Goal: Information Seeking & Learning: Learn about a topic

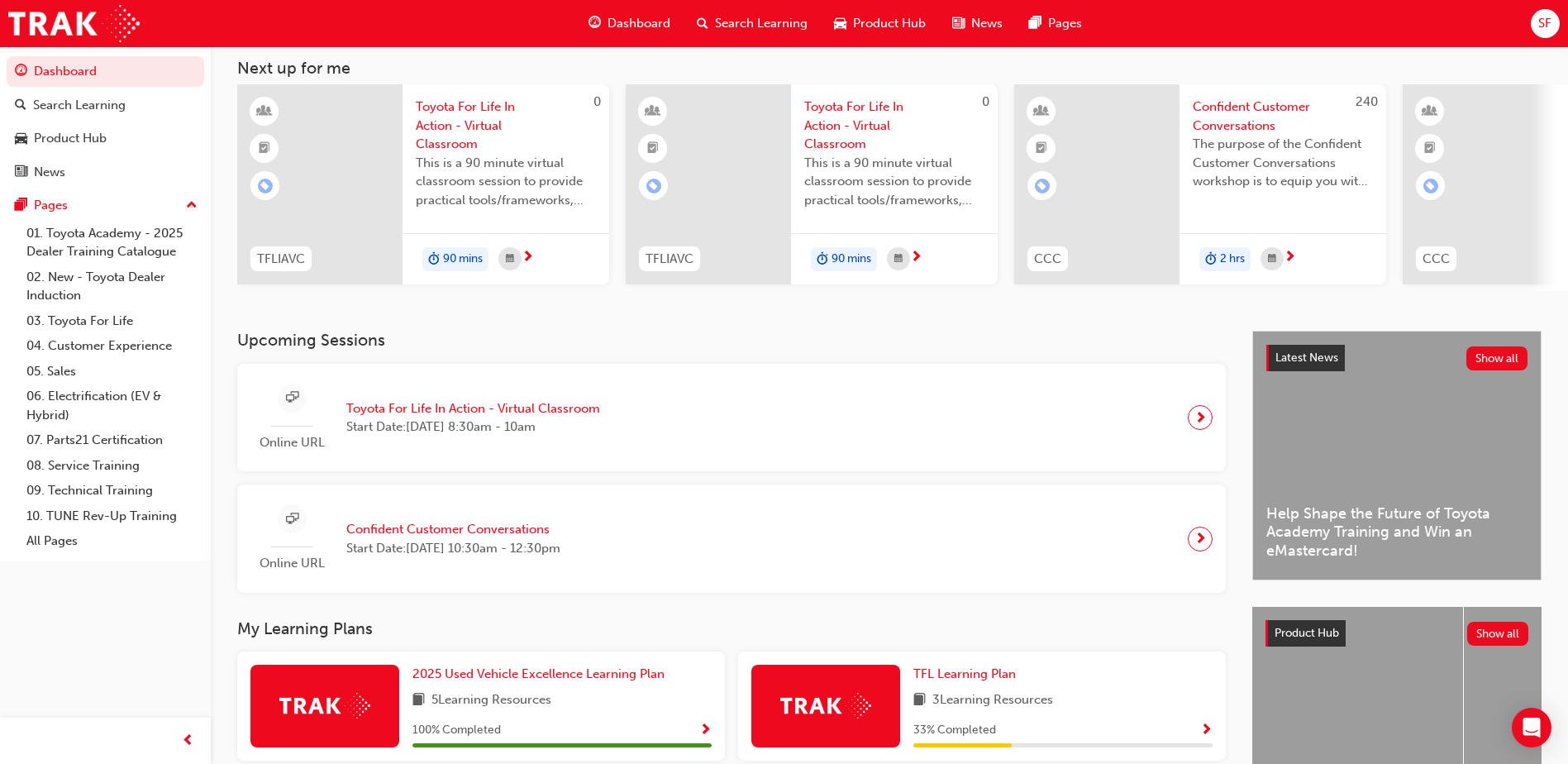
scroll to position [297, 0]
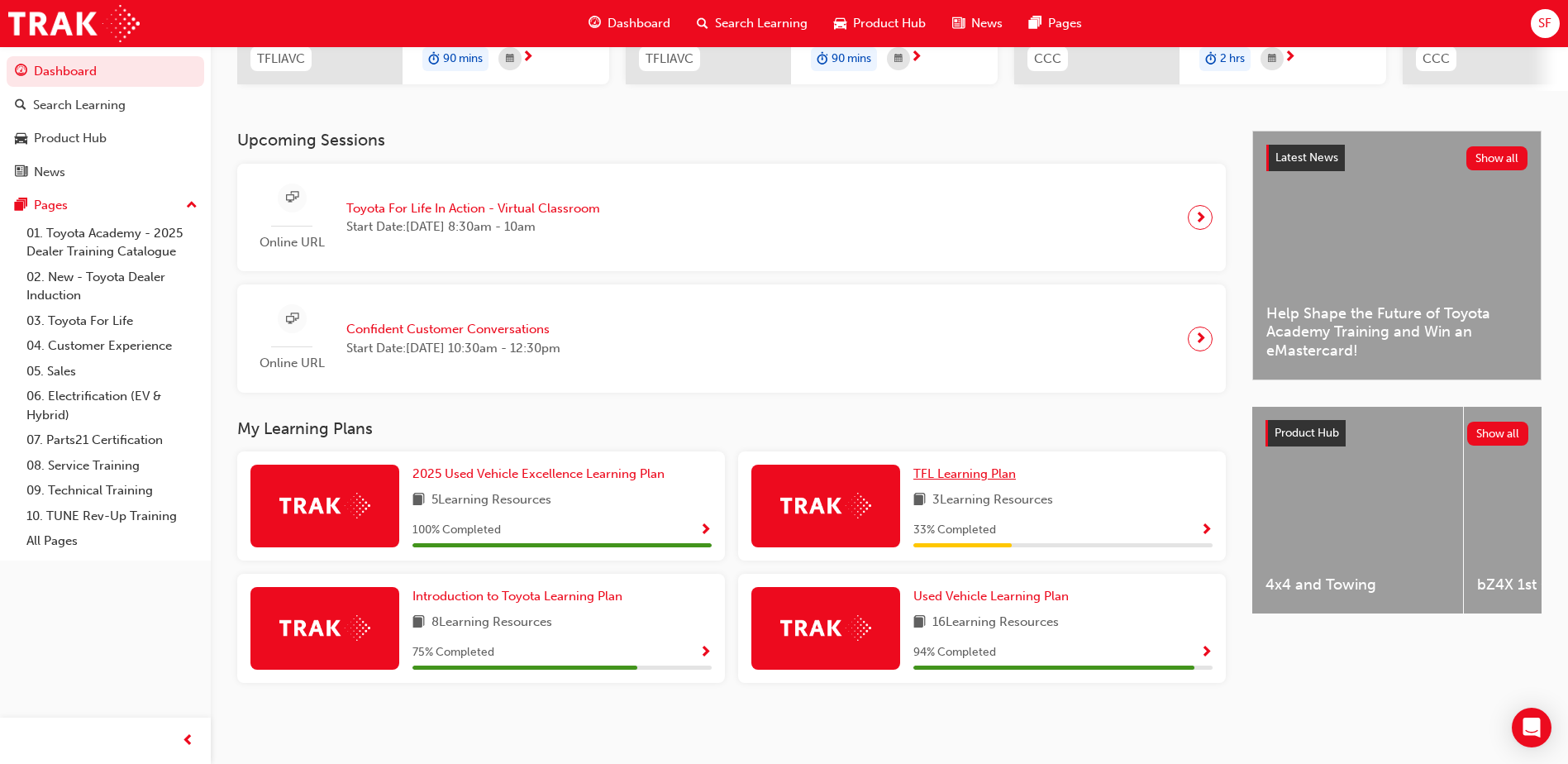
click at [996, 472] on span "TFL Learning Plan" at bounding box center [964, 474] width 102 height 15
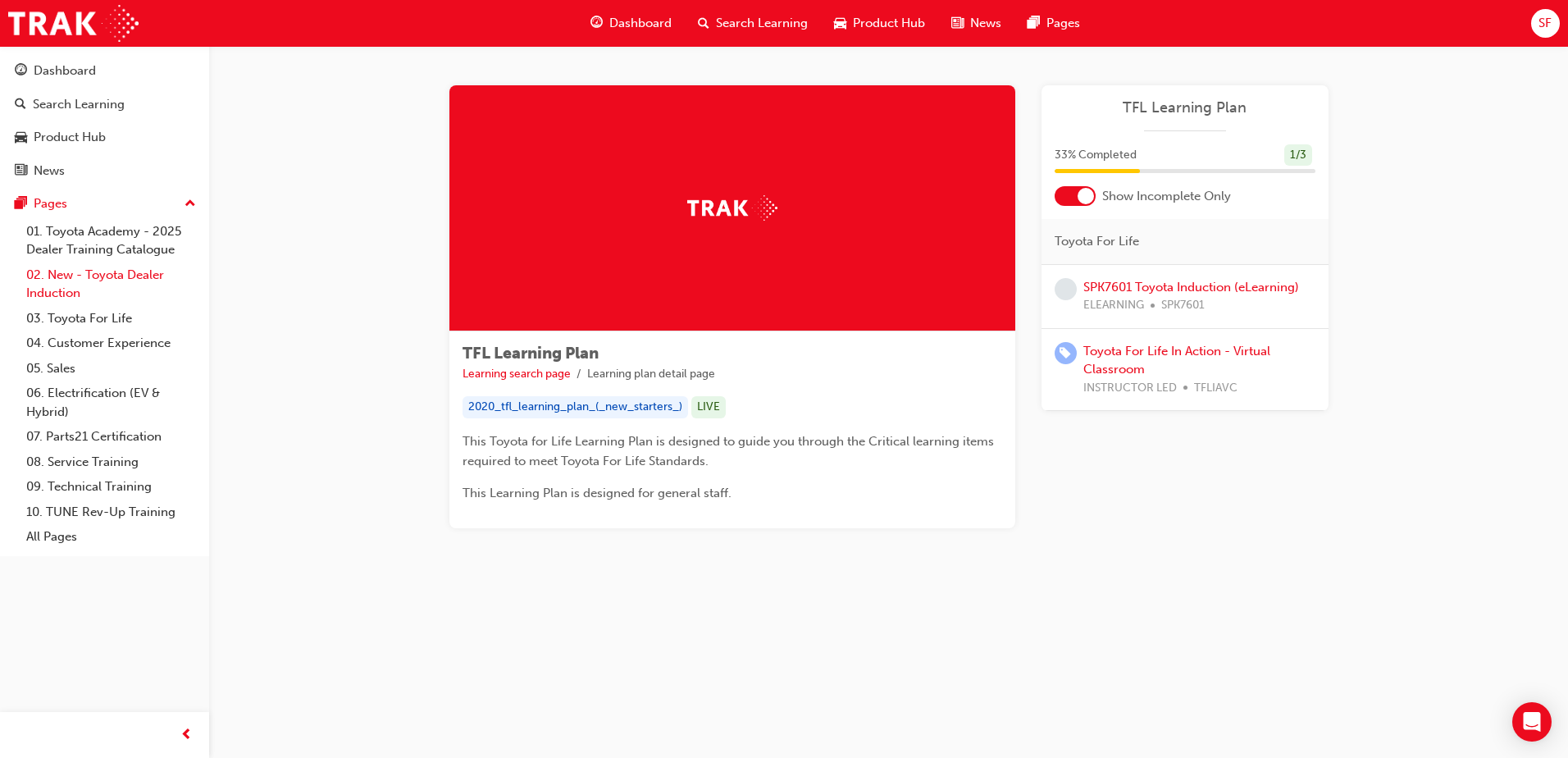
click at [145, 272] on link "02. New - Toyota Dealer Induction" at bounding box center [111, 284] width 183 height 44
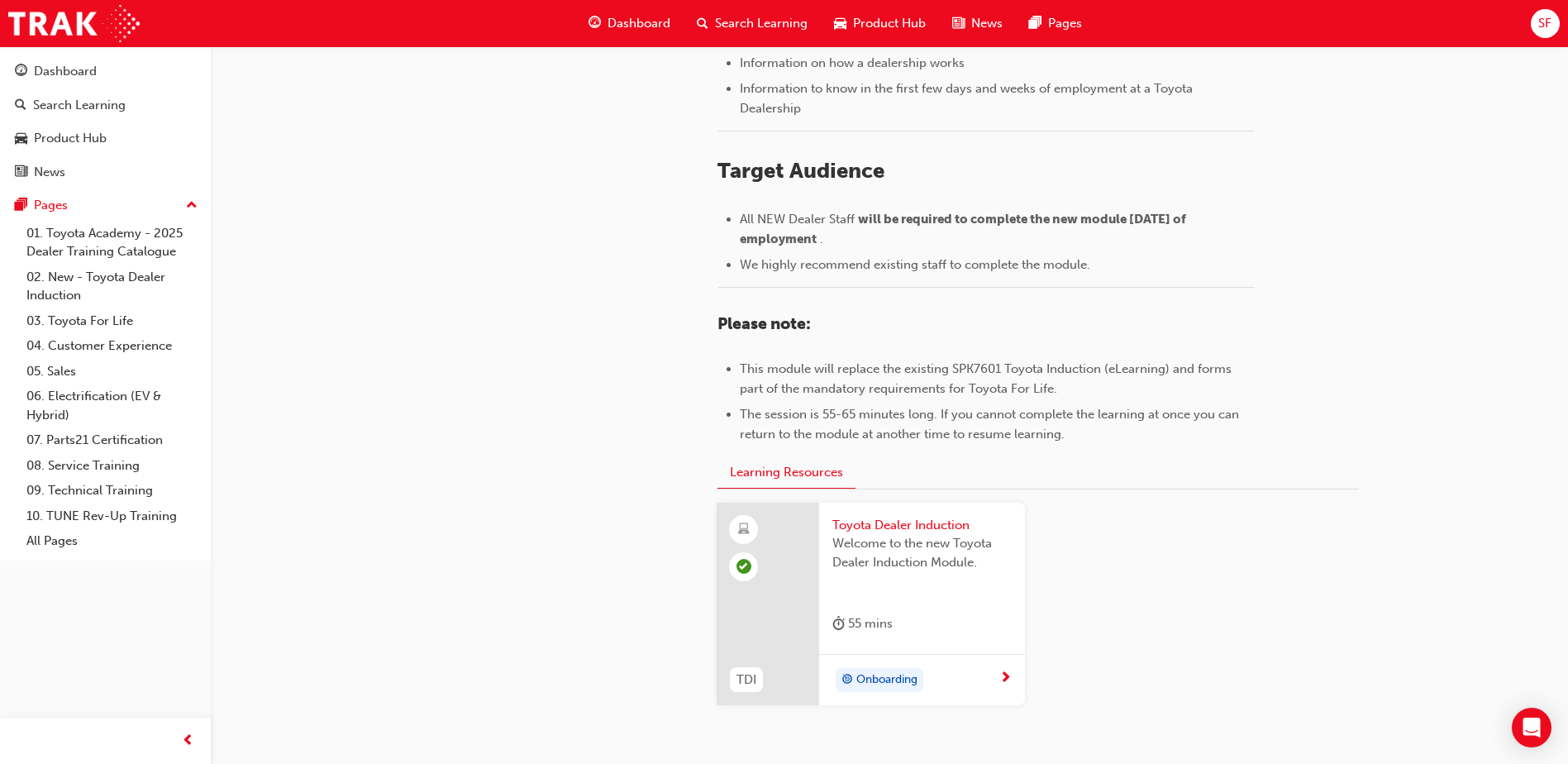
scroll to position [717, 0]
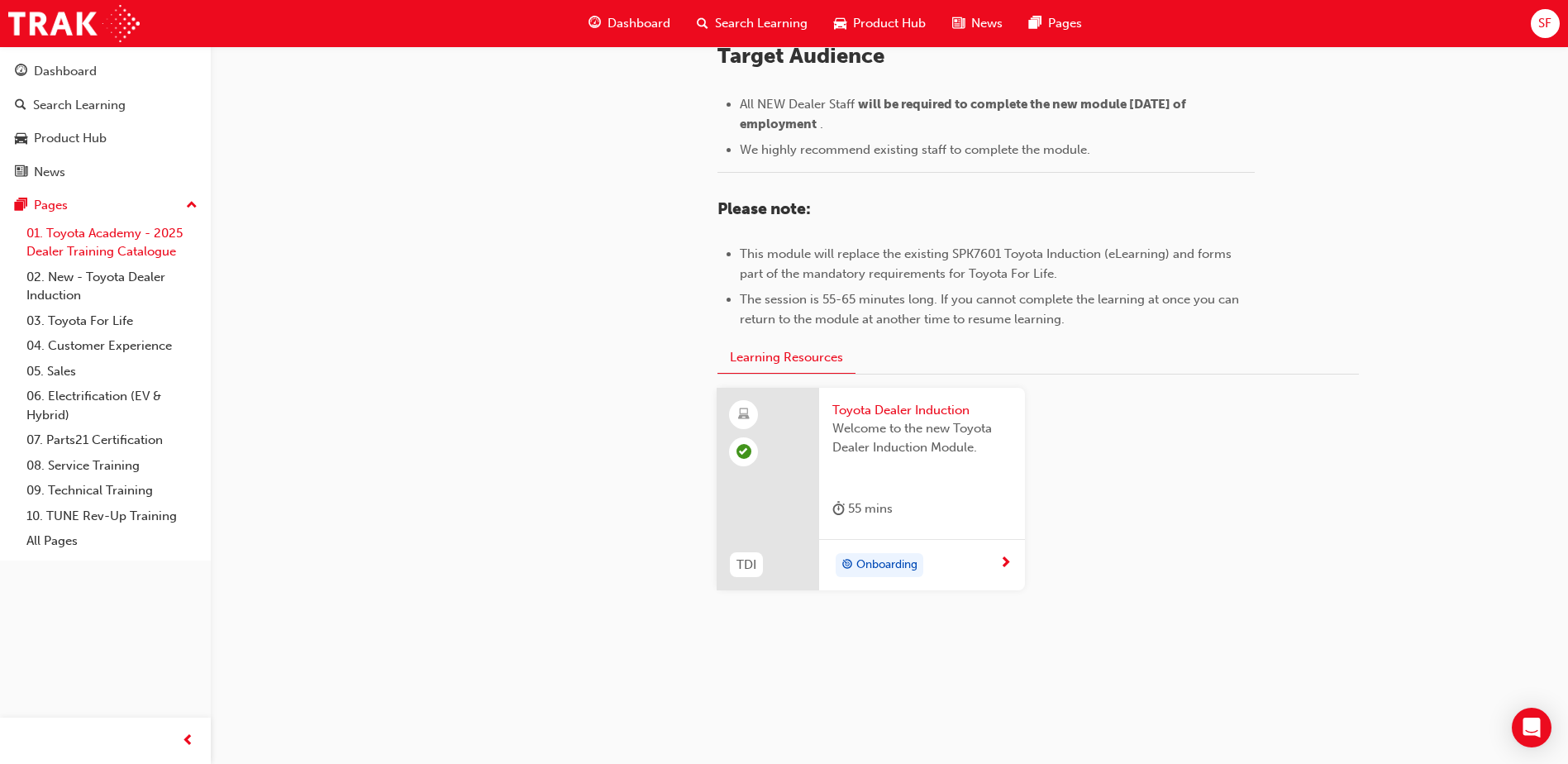
click at [52, 239] on link "01. Toyota Academy - 2025 Dealer Training Catalogue" at bounding box center [112, 243] width 184 height 44
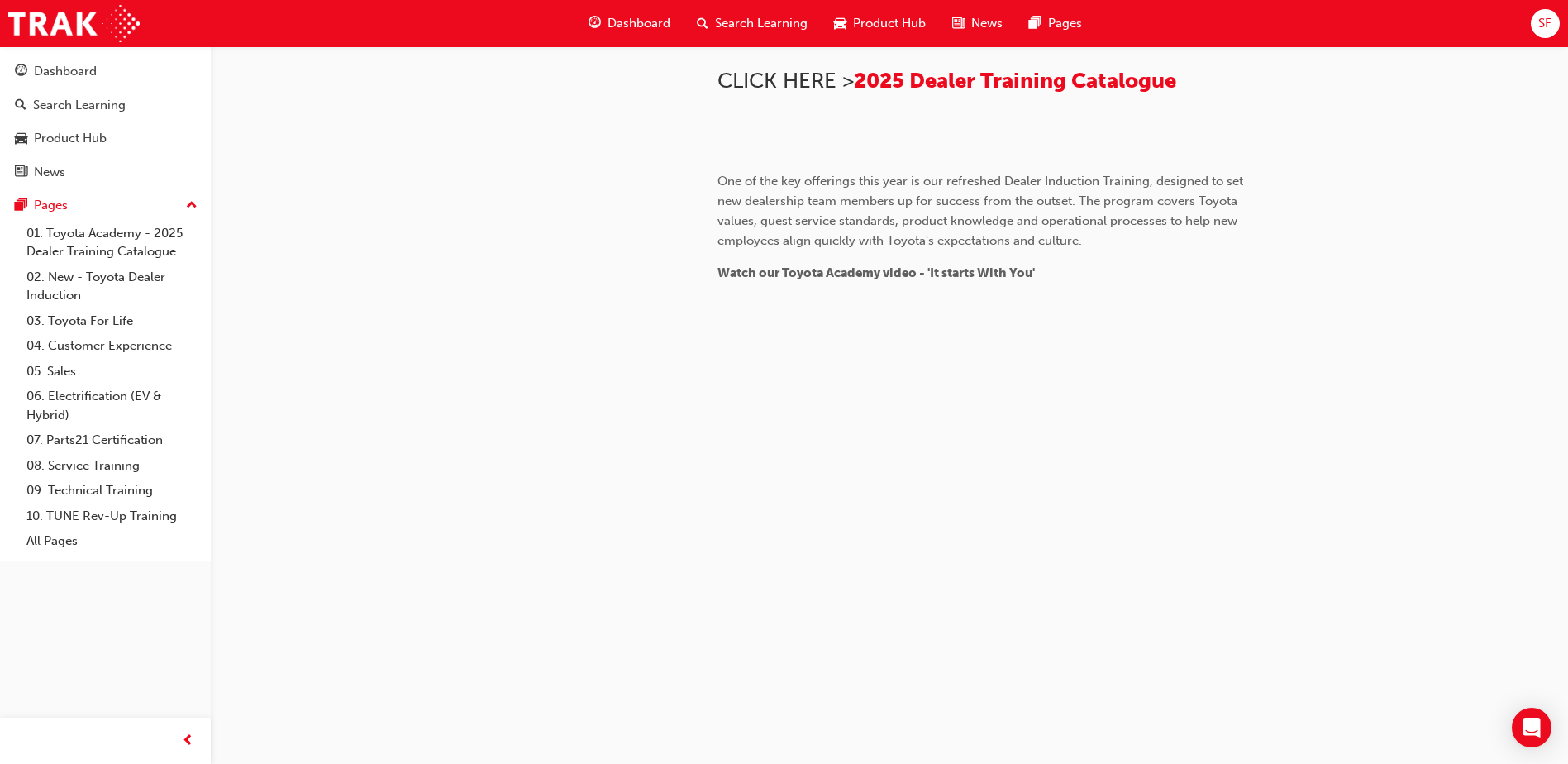
scroll to position [1515, 0]
click at [84, 325] on link "03. Toyota For Life" at bounding box center [112, 321] width 184 height 25
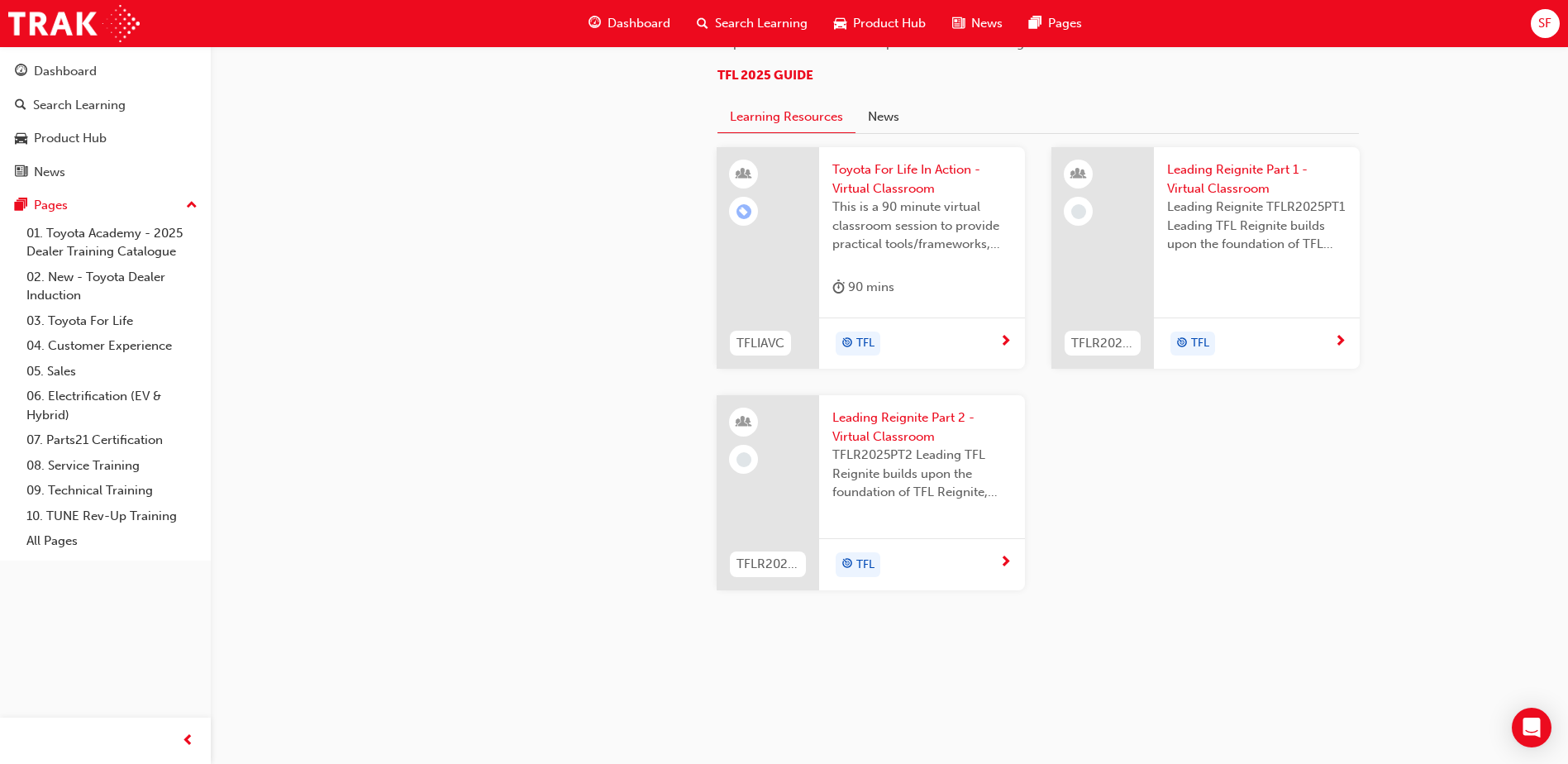
scroll to position [1747, 0]
click at [118, 347] on link "04. Customer Experience" at bounding box center [112, 346] width 184 height 25
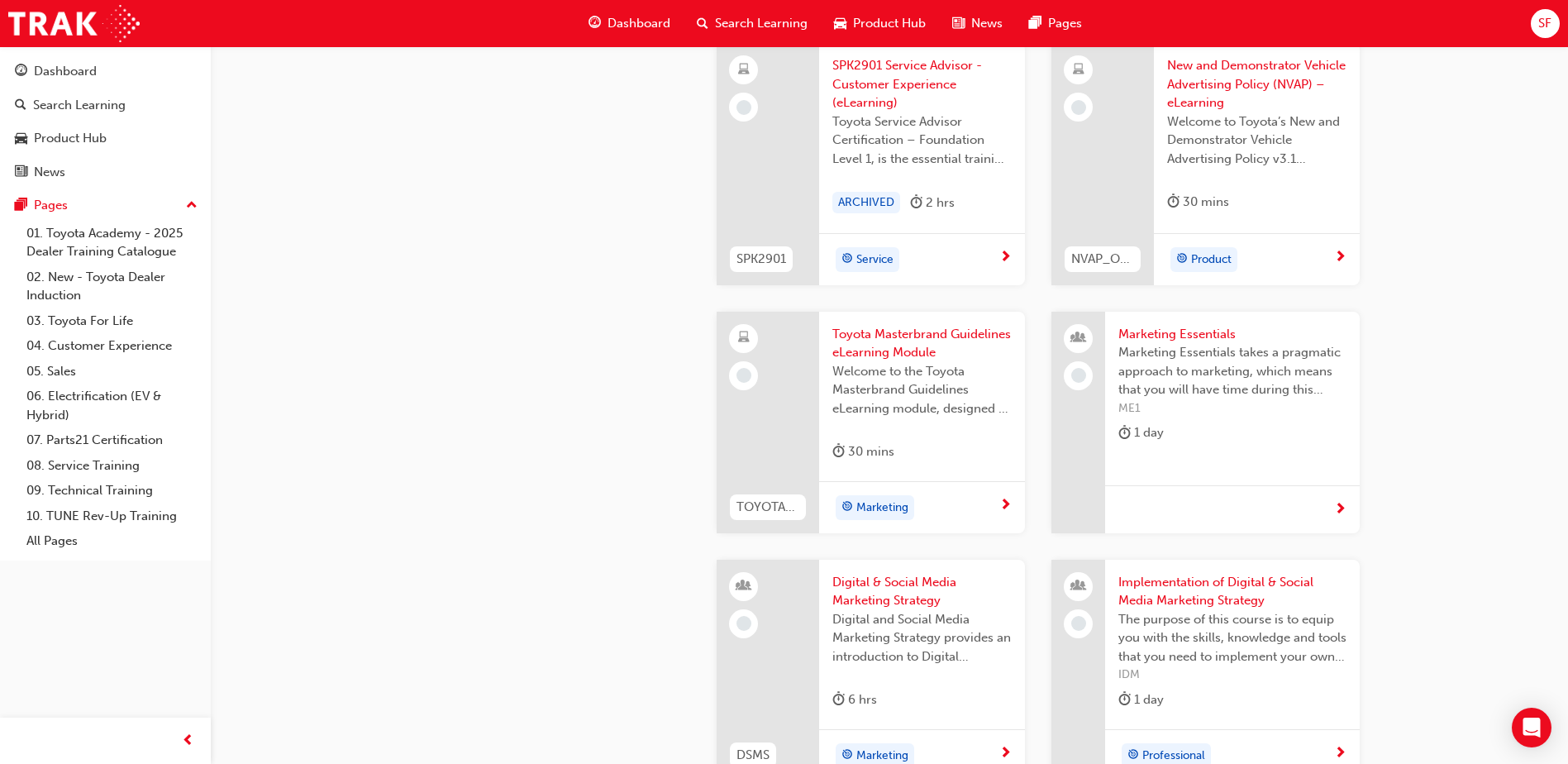
scroll to position [2811, 0]
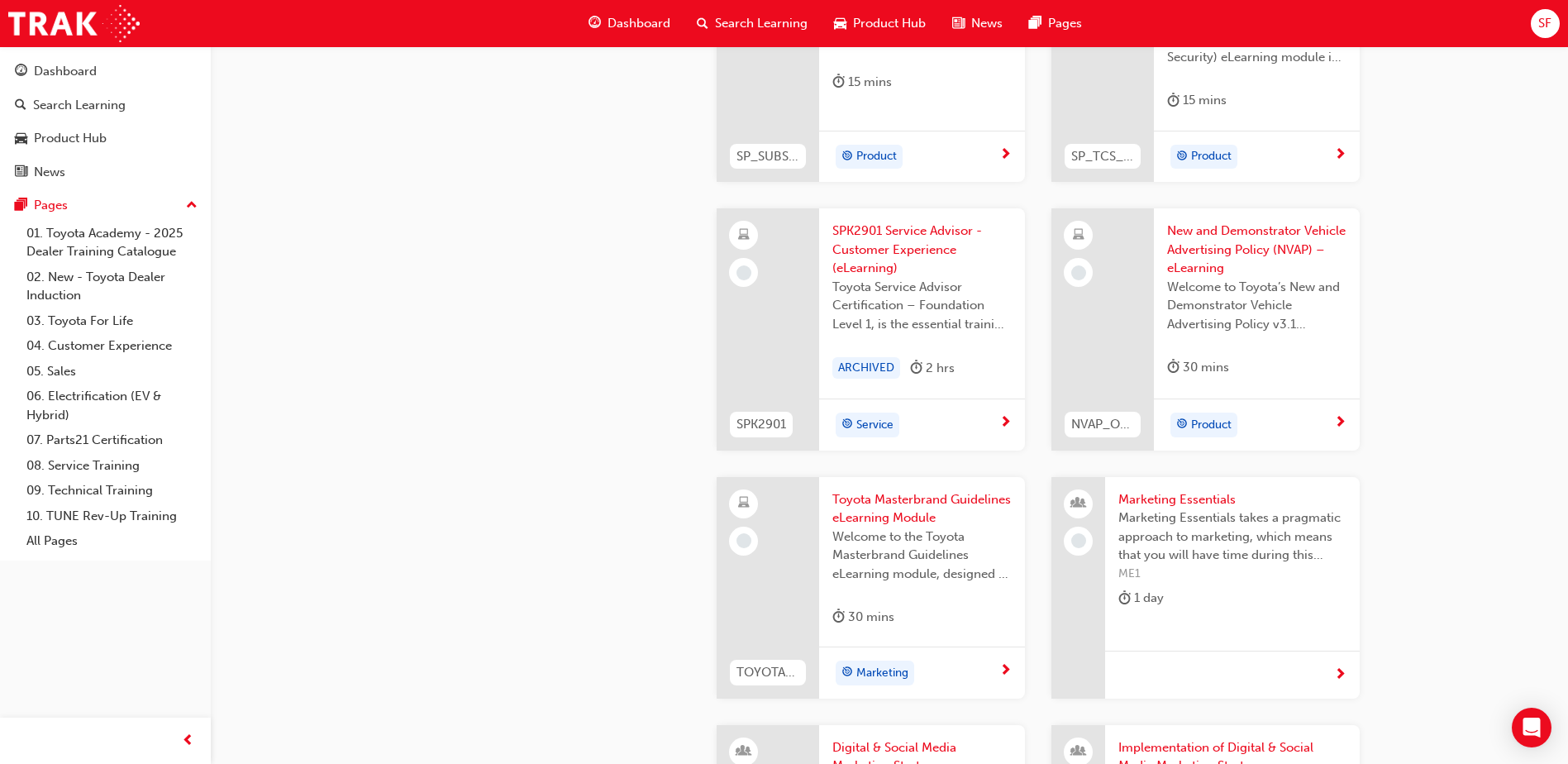
click at [1235, 263] on span "New and Demonstrator Vehicle Advertising Policy (NVAP) – eLearning" at bounding box center [1256, 249] width 179 height 57
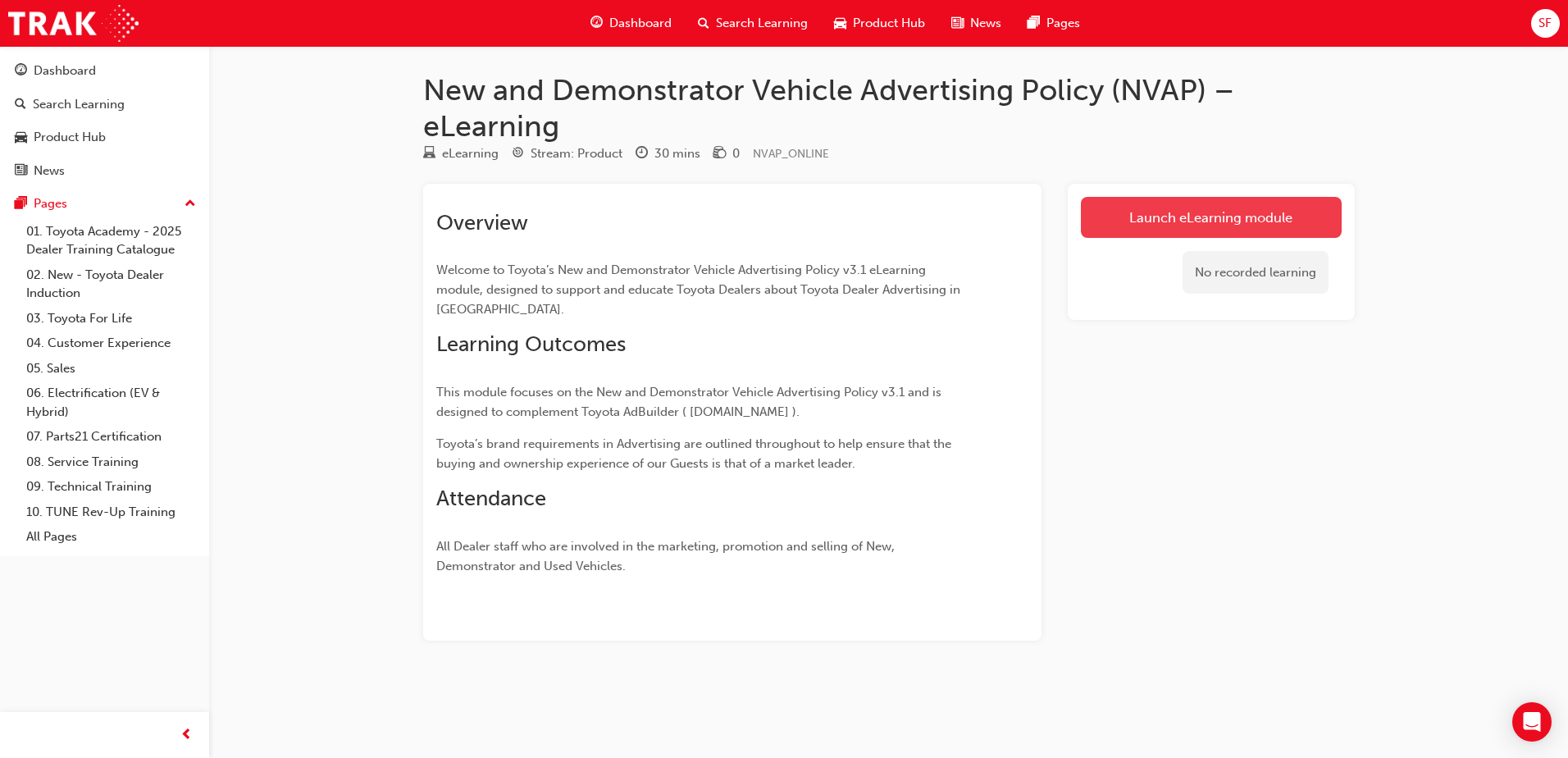
click at [1148, 199] on link "Launch eLearning module" at bounding box center [1211, 217] width 261 height 41
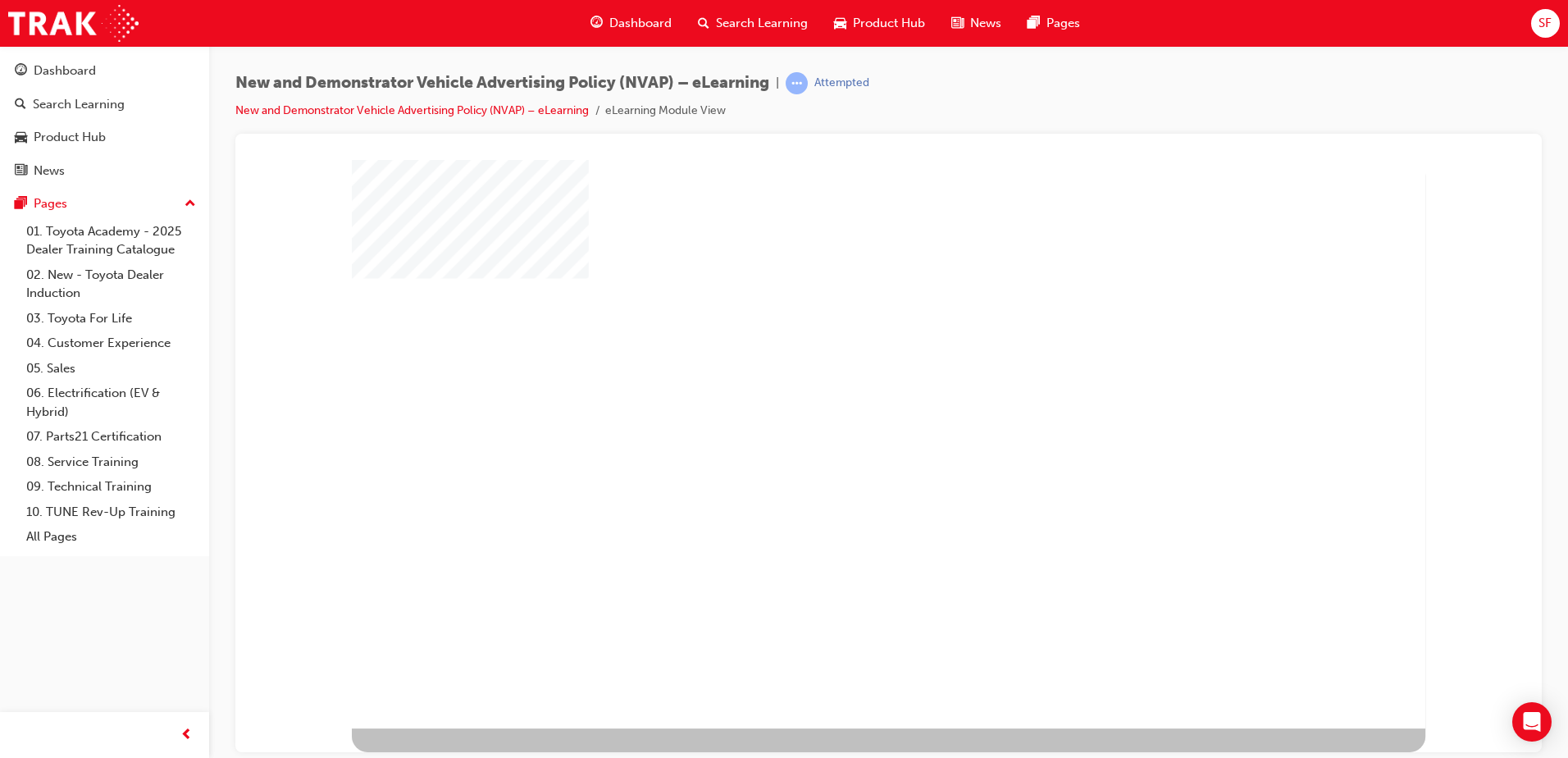
click at [844, 397] on div "play" at bounding box center [844, 397] width 0 height 0
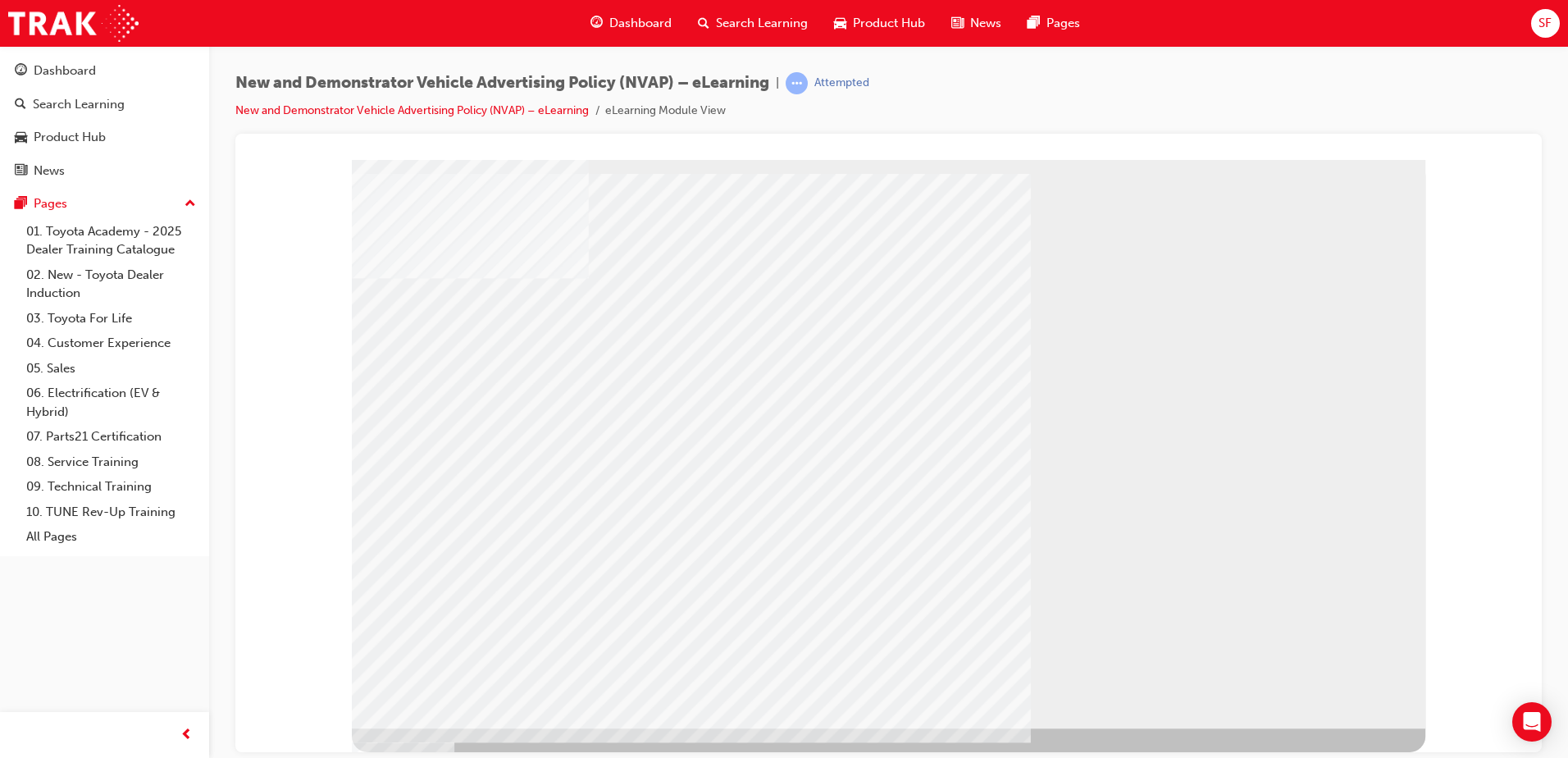
click at [471, 517] on div "" at bounding box center [889, 444] width 1073 height 568
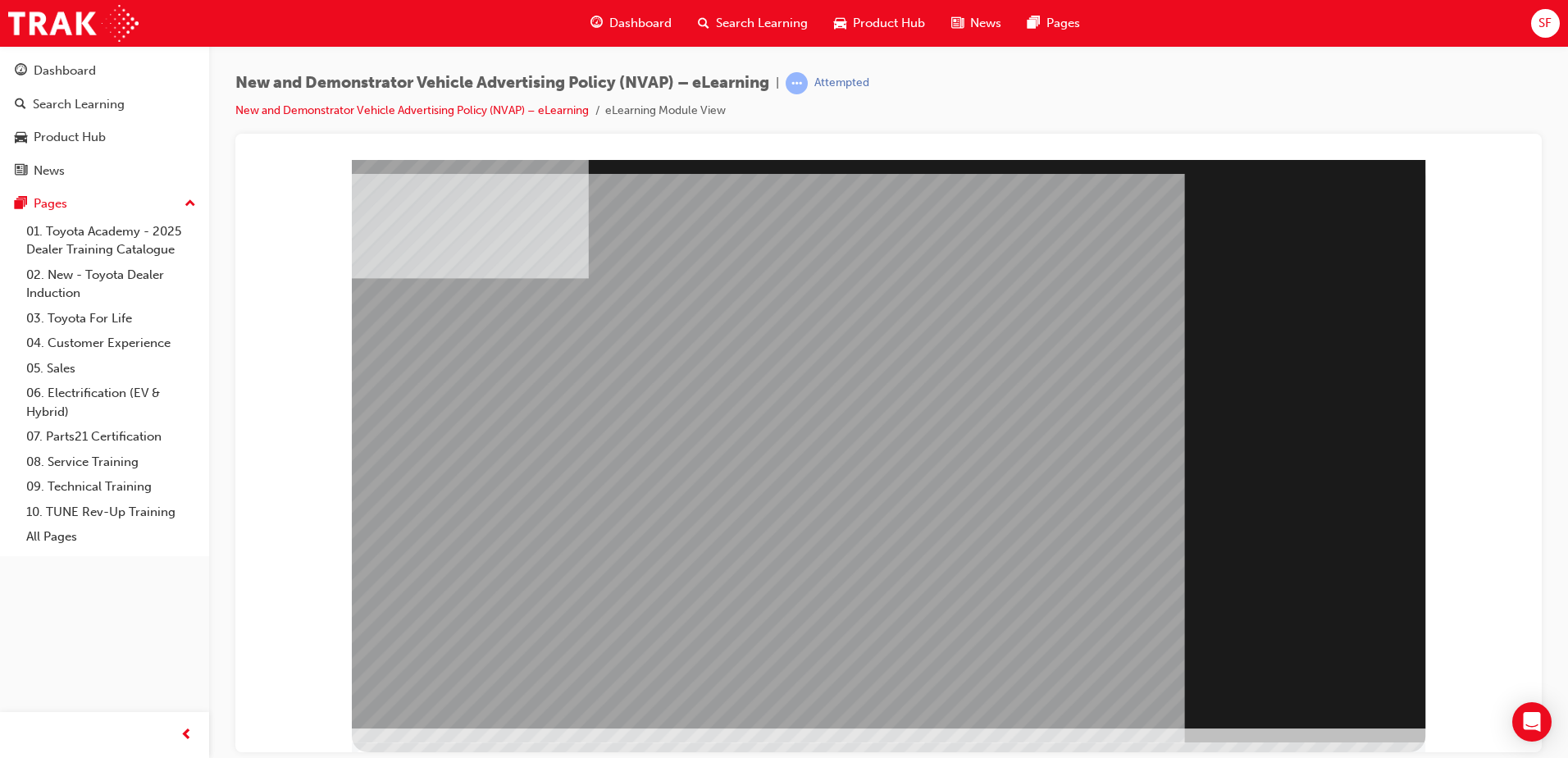
click at [1313, 675] on div "Section Title Page" at bounding box center [889, 444] width 1073 height 568
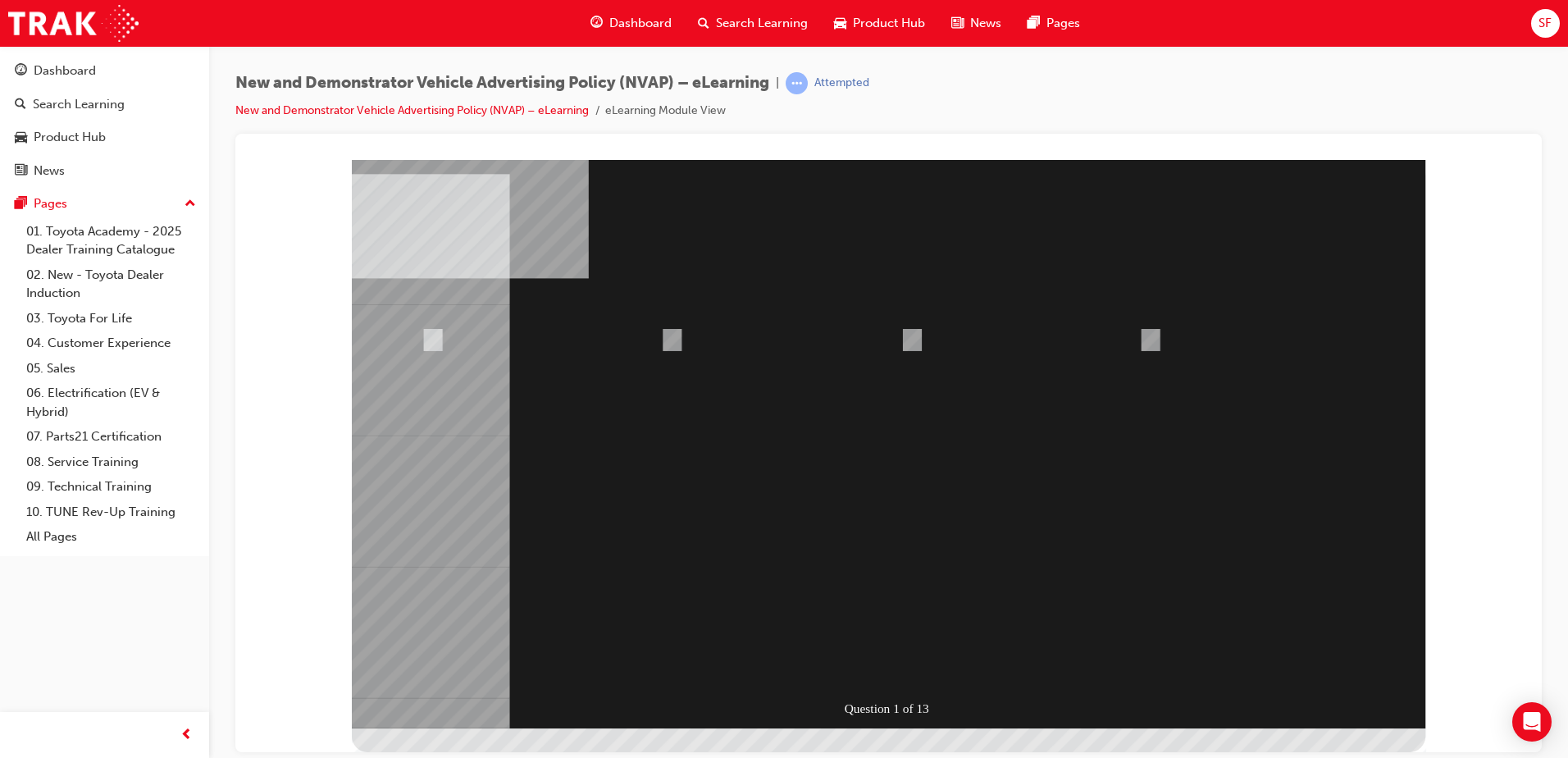
radio input "true"
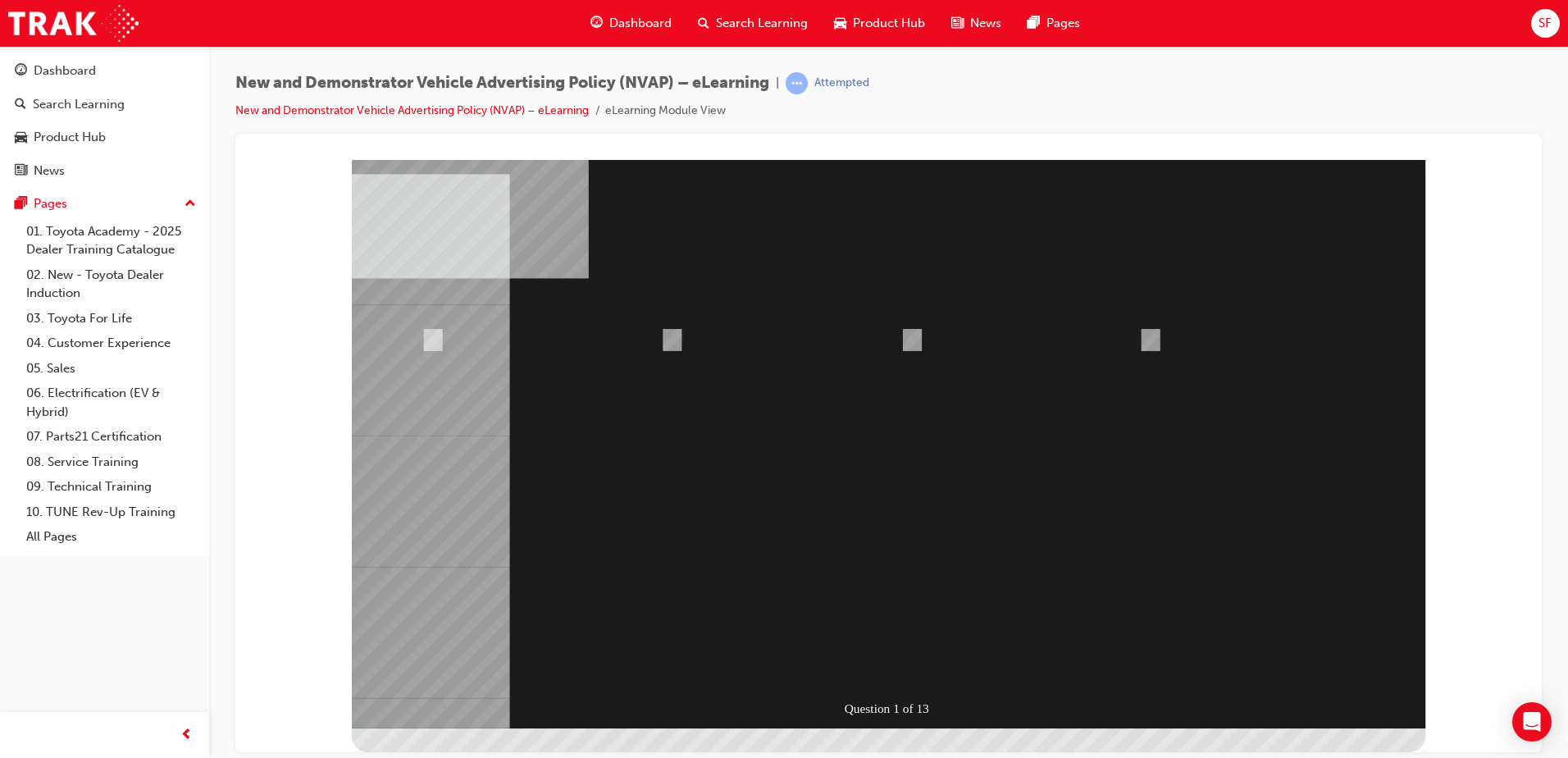
click at [883, 665] on div at bounding box center [889, 444] width 1073 height 568
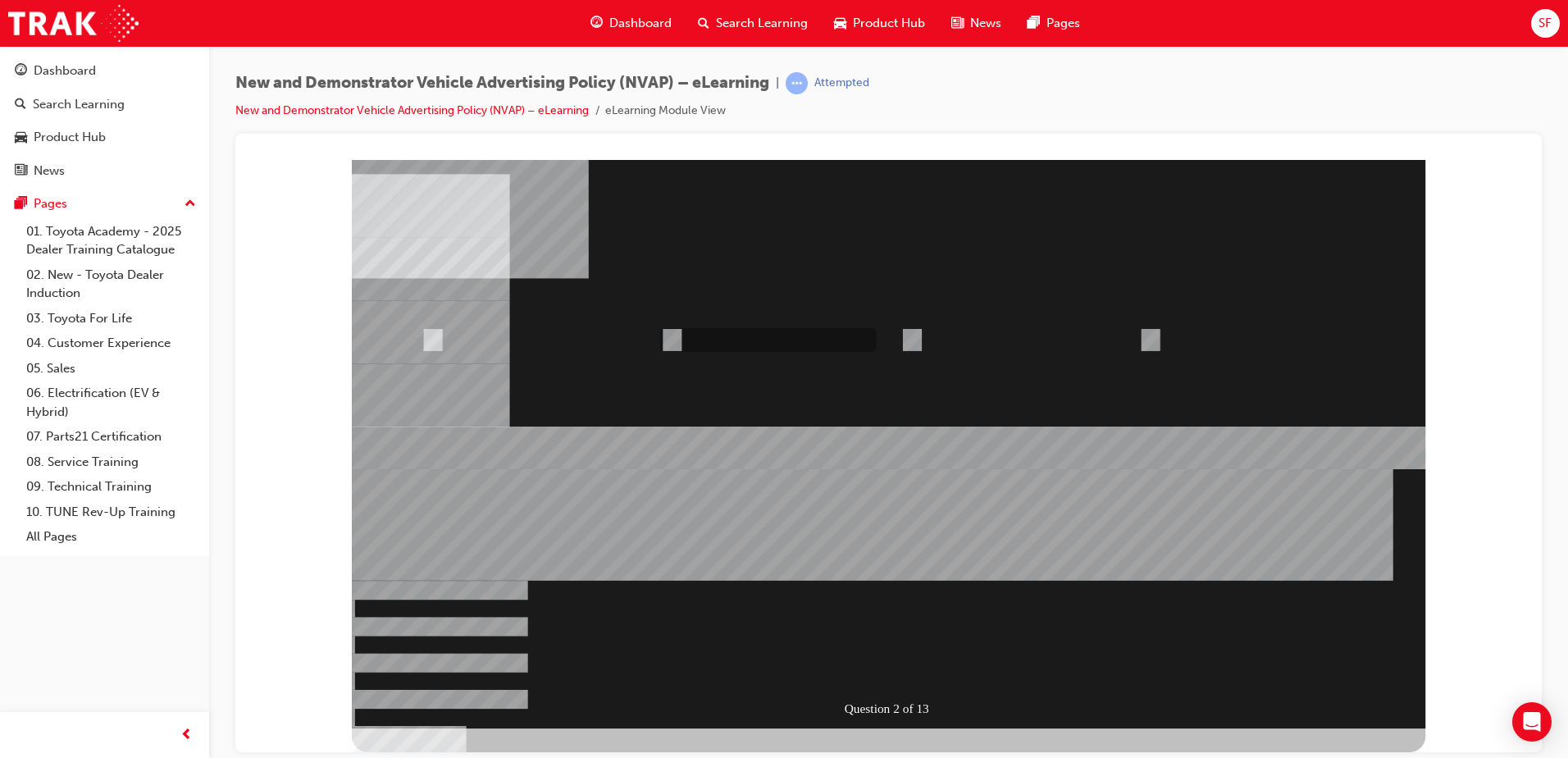
radio input "true"
click at [901, 534] on div at bounding box center [889, 444] width 1073 height 568
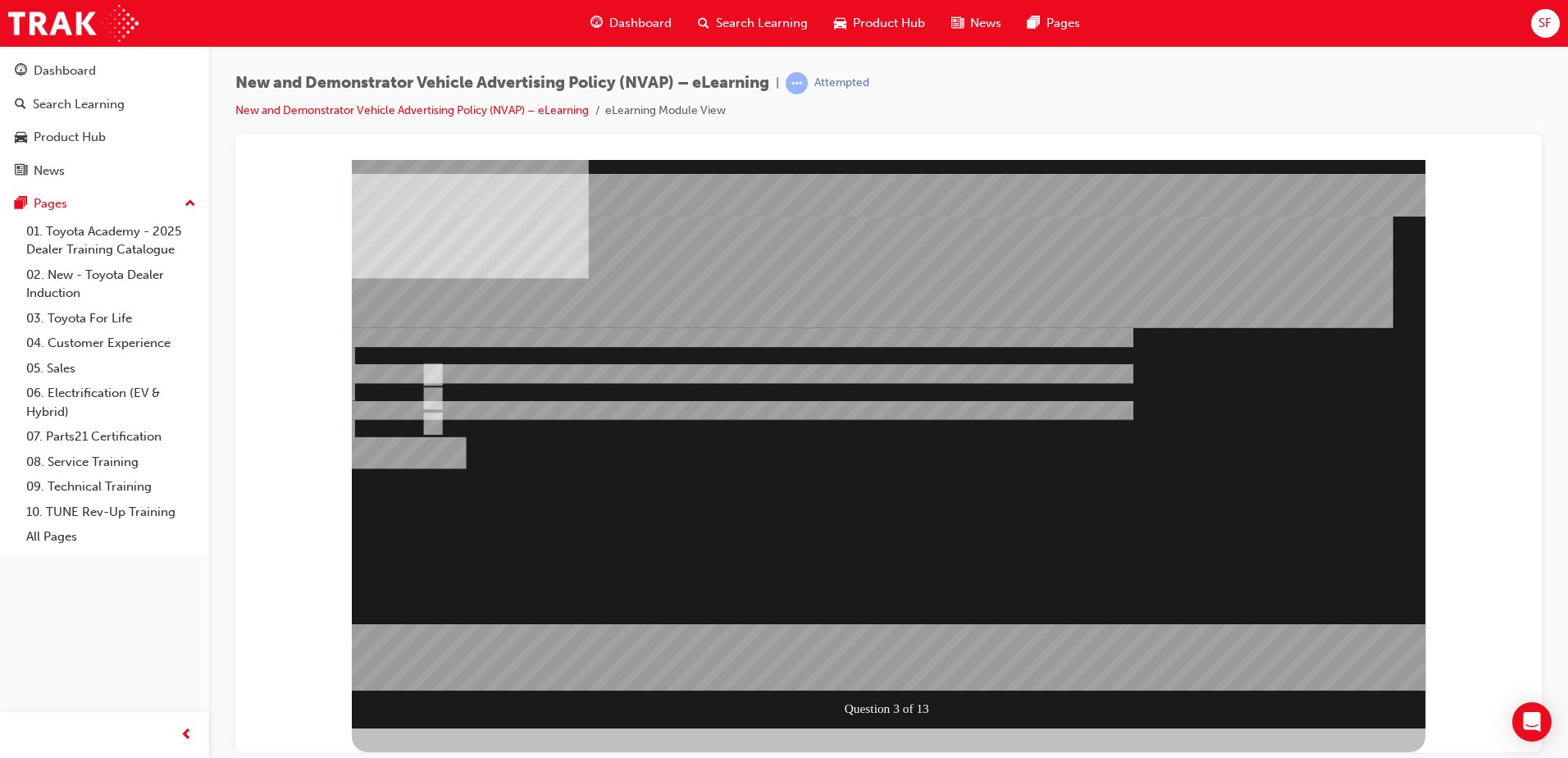
click at [433, 422] on div at bounding box center [889, 444] width 1073 height 568
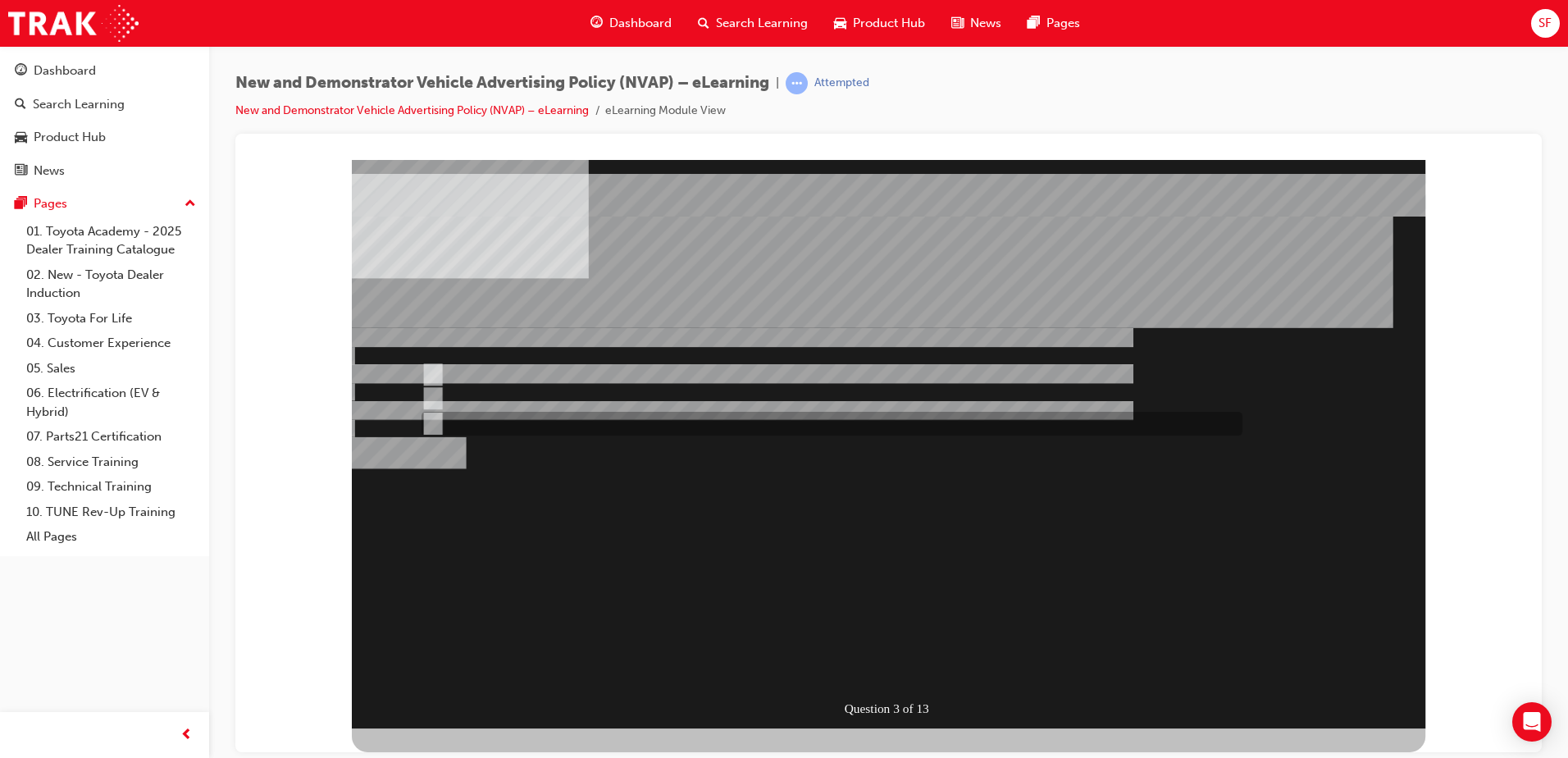
radio input "true"
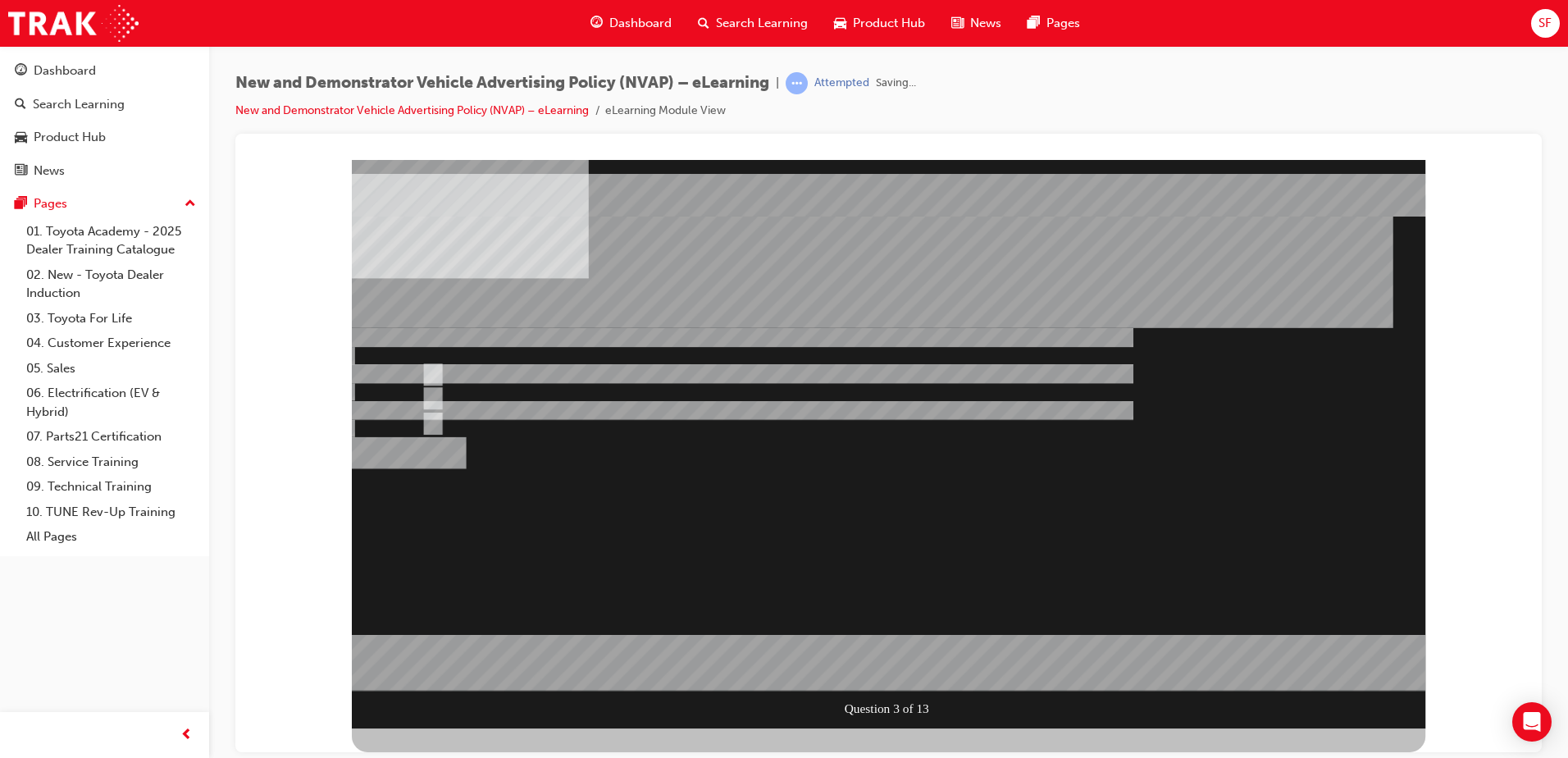
click at [913, 521] on div at bounding box center [889, 444] width 1073 height 568
